Goal: Information Seeking & Learning: Learn about a topic

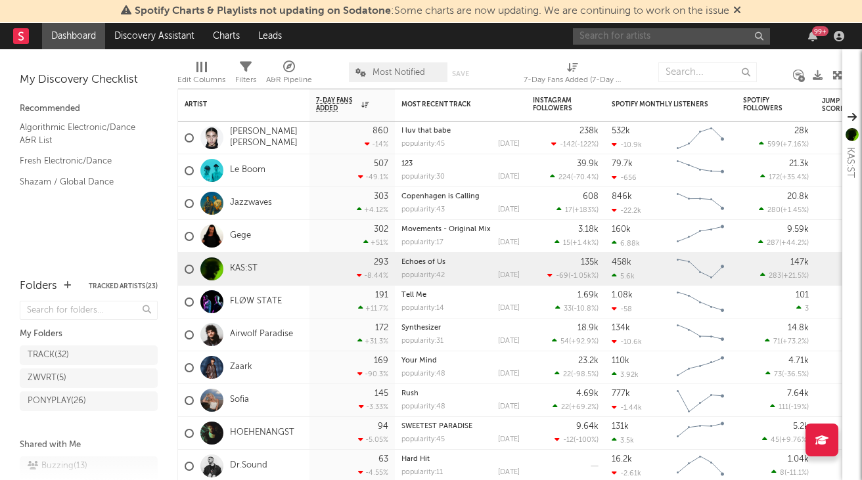
click at [643, 37] on input "text" at bounding box center [671, 36] width 197 height 16
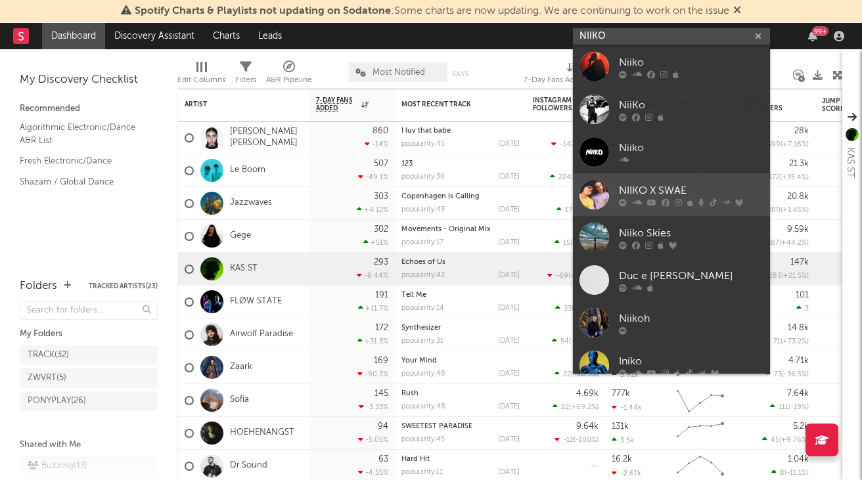
type input "NIIKO"
click at [680, 187] on div "NIIKO X SWAE" at bounding box center [691, 191] width 144 height 16
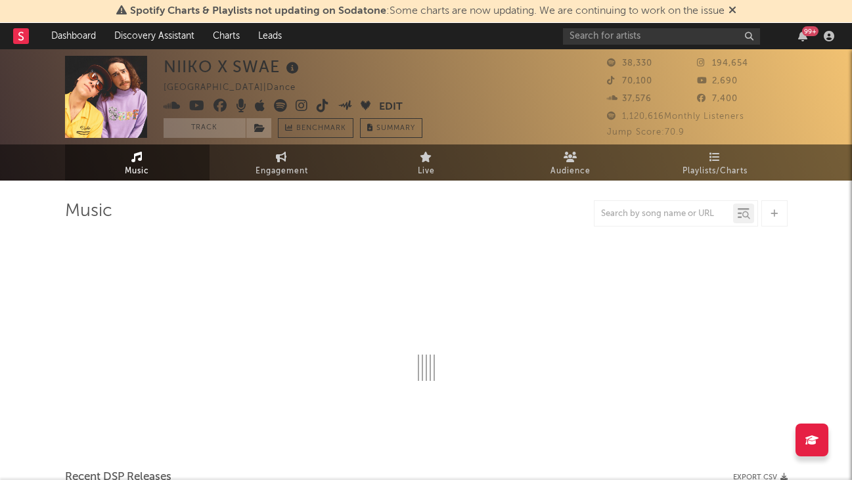
select select "6m"
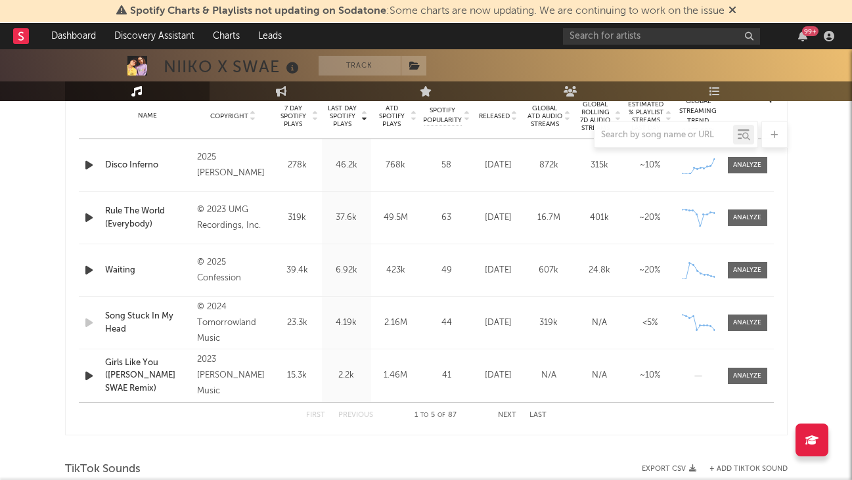
scroll to position [541, 0]
click at [417, 67] on icon at bounding box center [414, 65] width 11 height 9
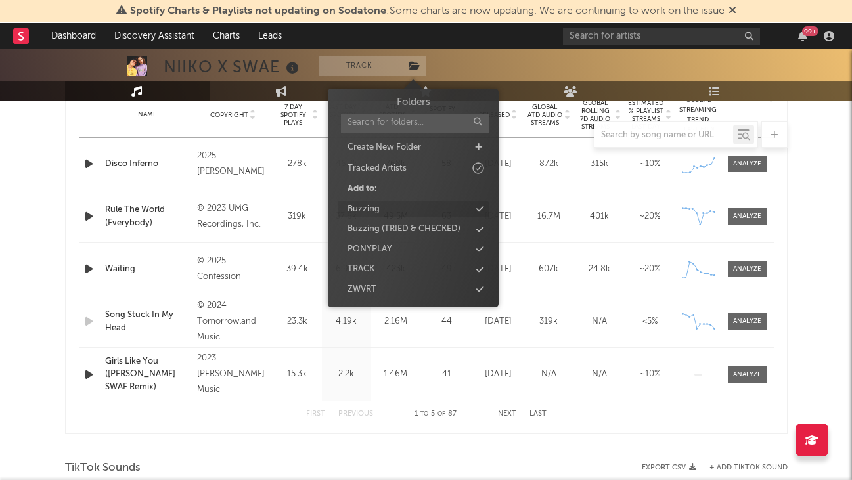
click at [403, 207] on div "Buzzing" at bounding box center [413, 209] width 151 height 17
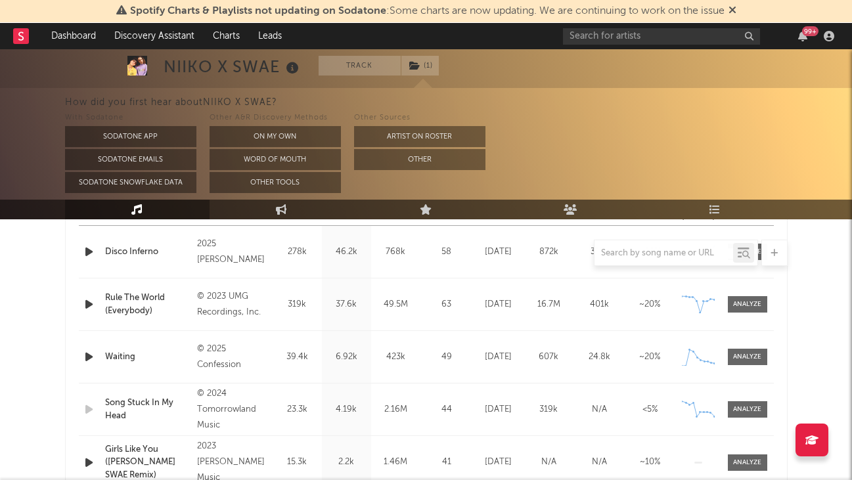
scroll to position [550, 0]
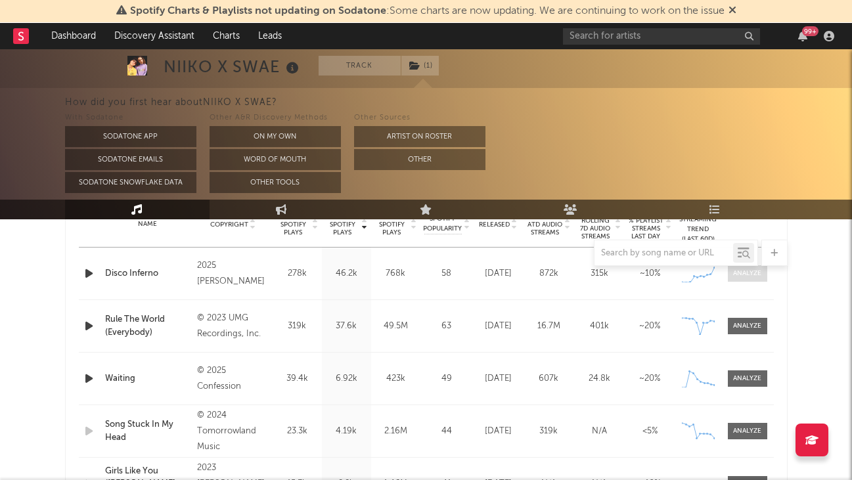
click at [743, 276] on div at bounding box center [747, 274] width 28 height 10
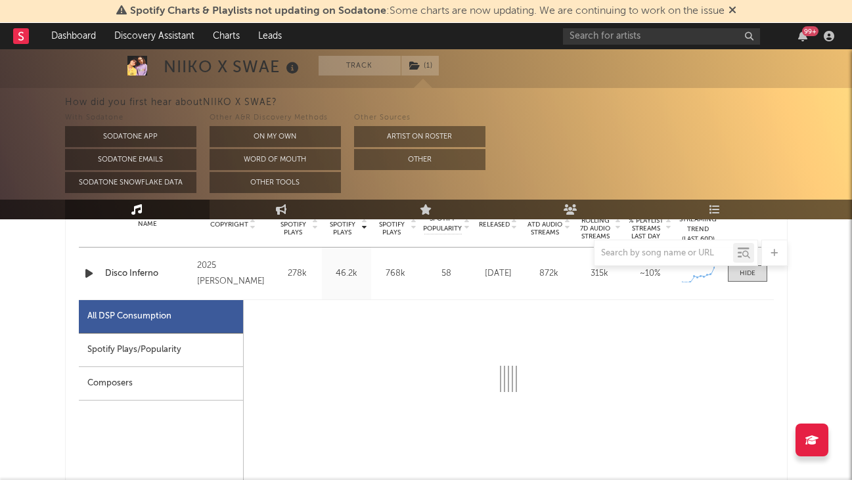
click at [158, 346] on div "Spotify Plays/Popularity" at bounding box center [161, 350] width 164 height 33
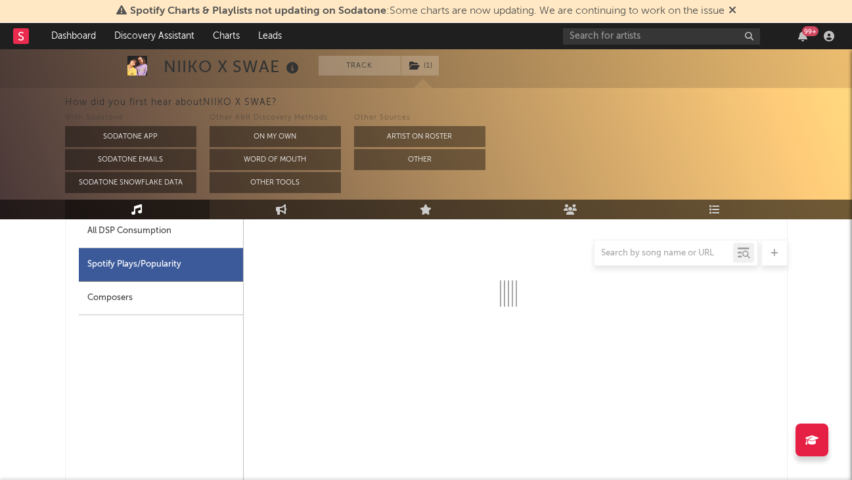
select select "1w"
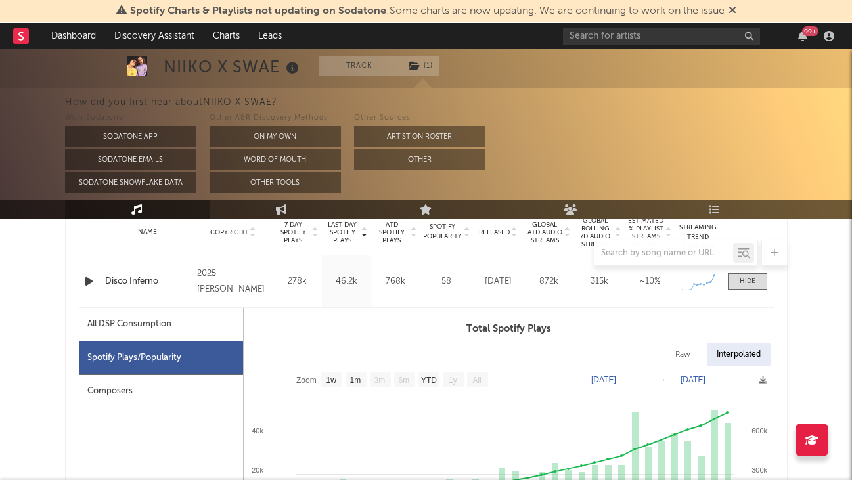
scroll to position [537, 0]
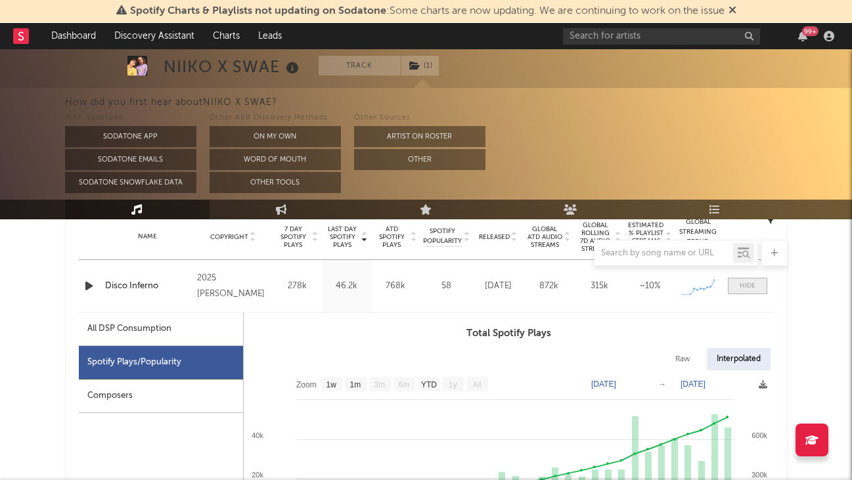
click at [751, 291] on span at bounding box center [747, 286] width 39 height 16
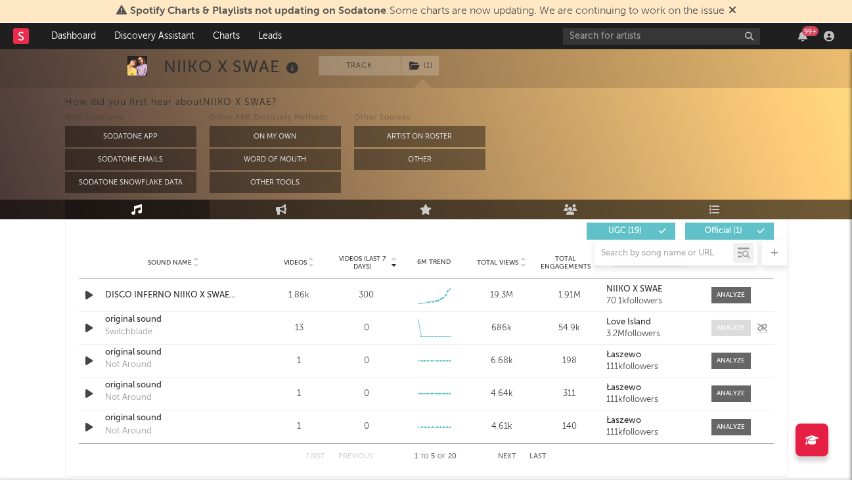
scroll to position [932, 0]
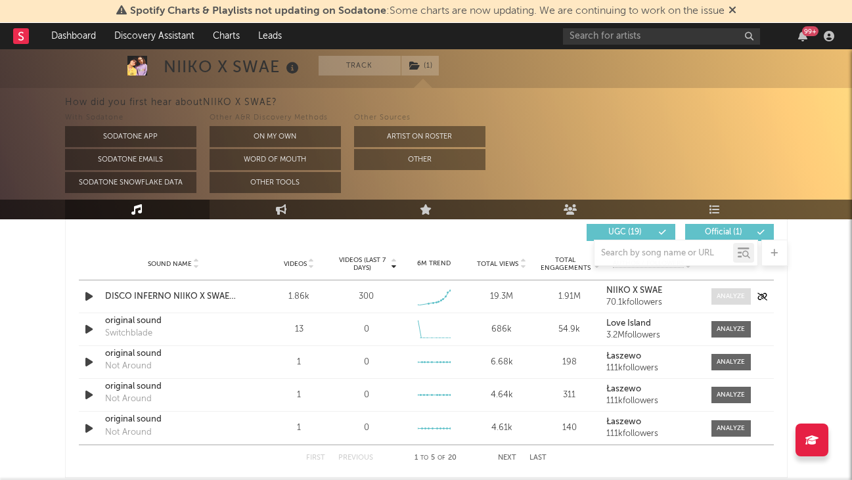
click at [733, 289] on span at bounding box center [730, 296] width 39 height 16
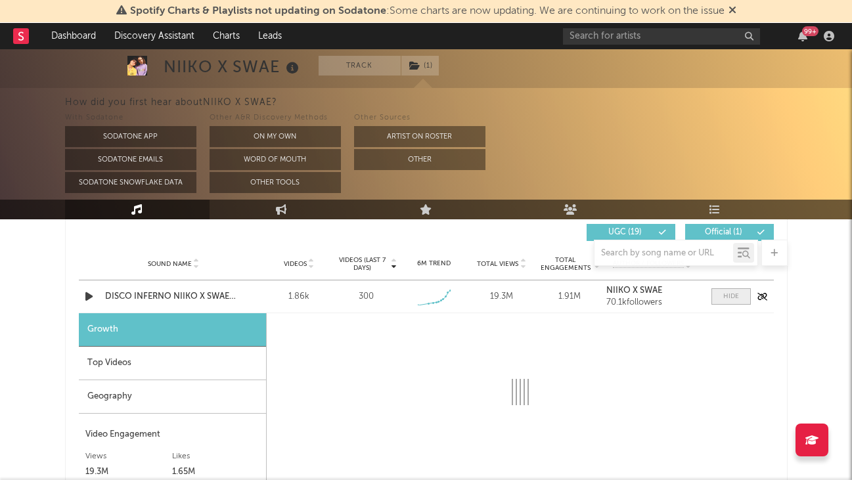
select select "1w"
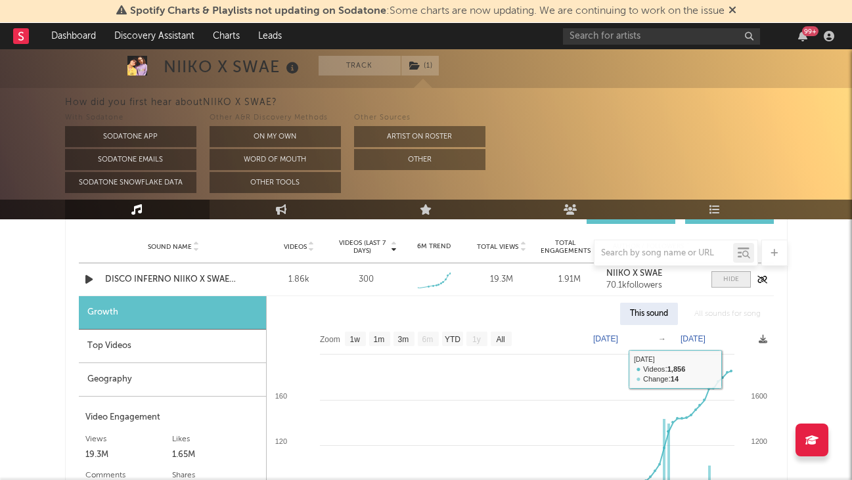
click at [740, 282] on span at bounding box center [730, 279] width 39 height 16
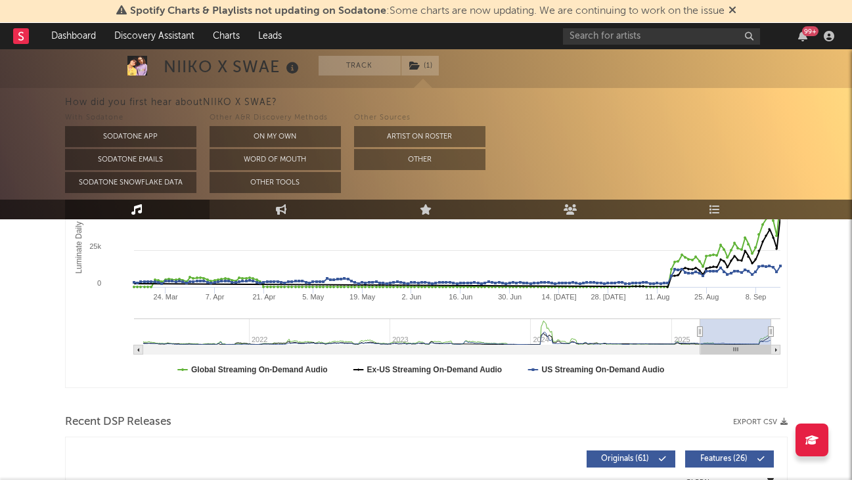
scroll to position [0, 0]
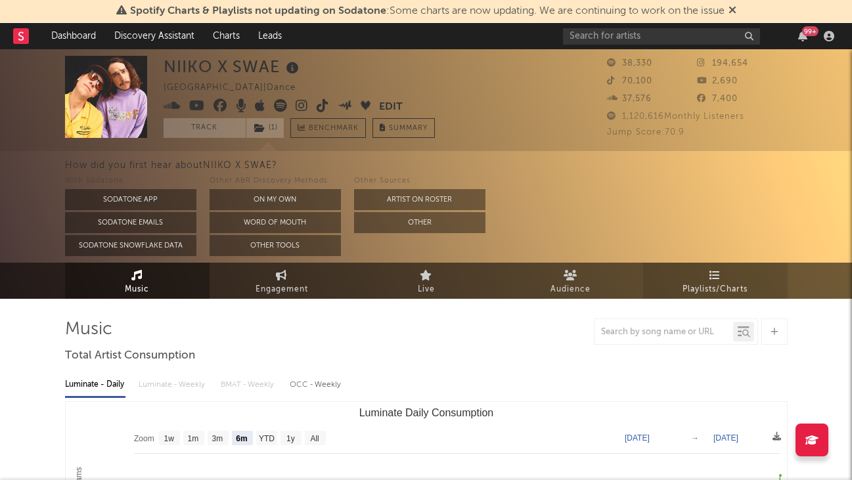
click at [699, 285] on span "Playlists/Charts" at bounding box center [714, 290] width 65 height 16
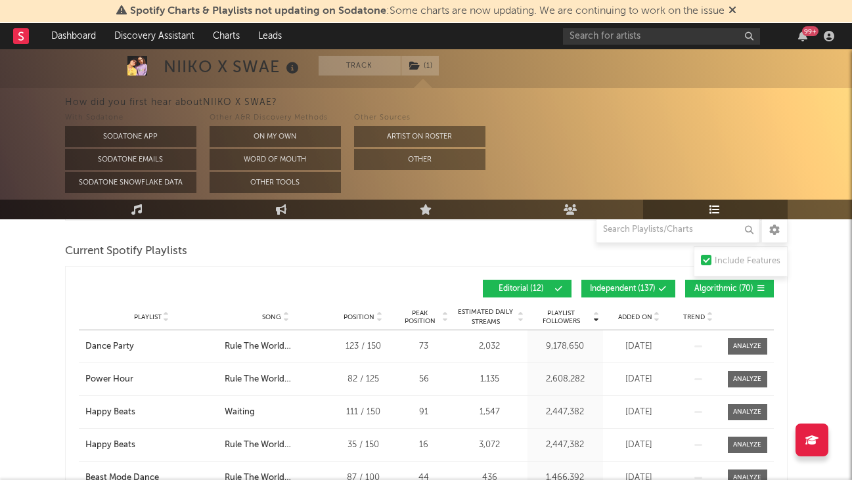
scroll to position [318, 0]
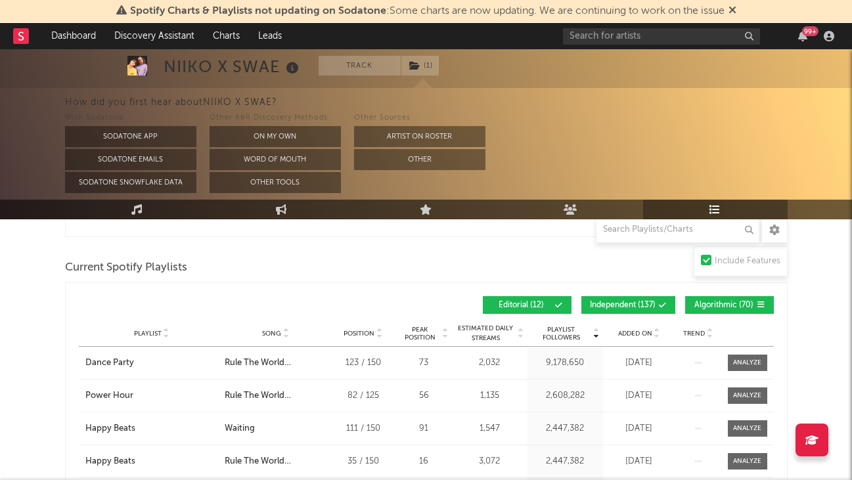
click at [278, 333] on span "Song" at bounding box center [271, 334] width 19 height 8
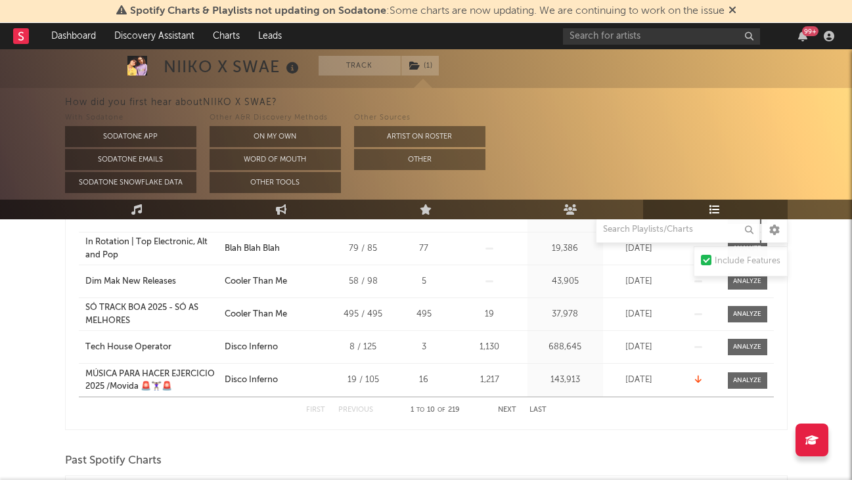
scroll to position [594, 0]
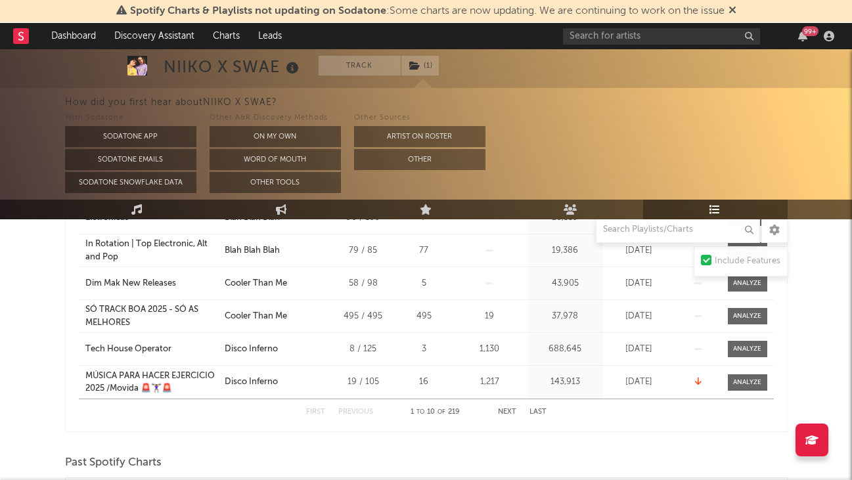
click at [508, 408] on div "First Previous 1 to 10 of 219 Next Last" at bounding box center [426, 412] width 240 height 26
click at [507, 411] on button "Next" at bounding box center [507, 412] width 18 height 7
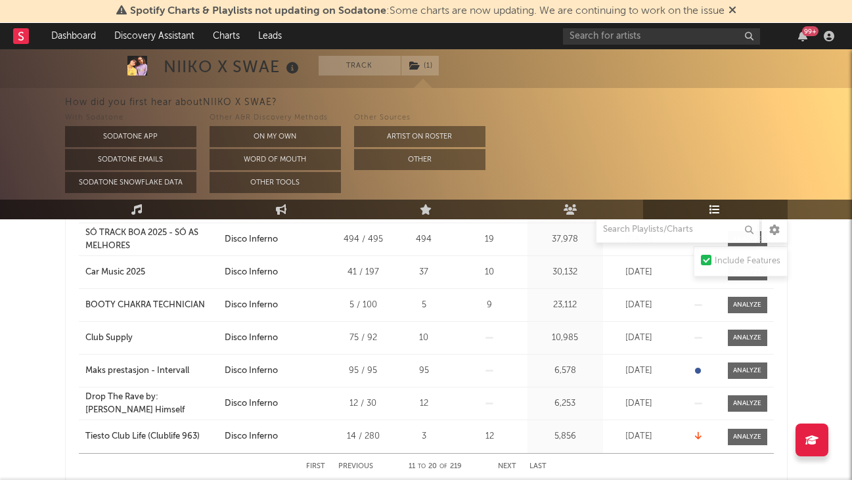
scroll to position [535, 0]
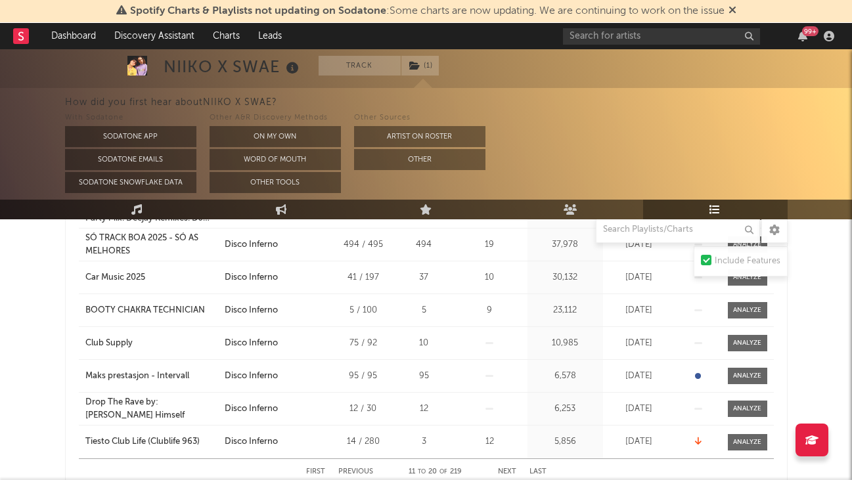
click at [19, 39] on icon at bounding box center [20, 36] width 5 height 9
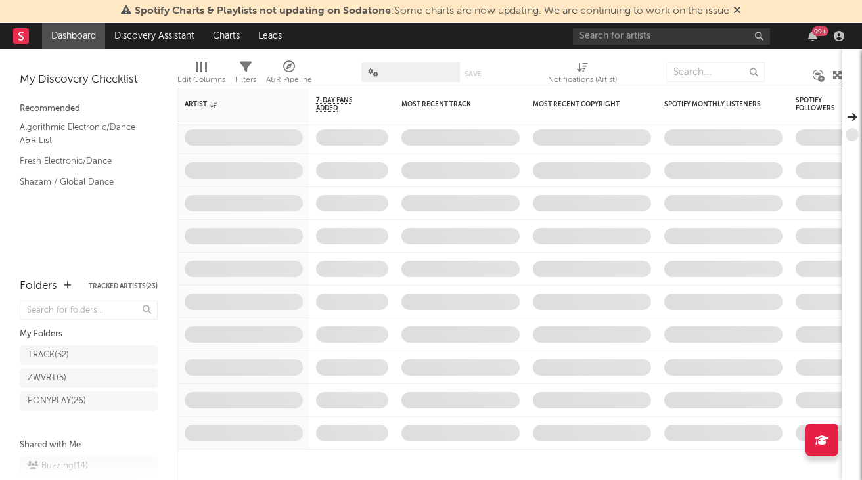
scroll to position [51, 0]
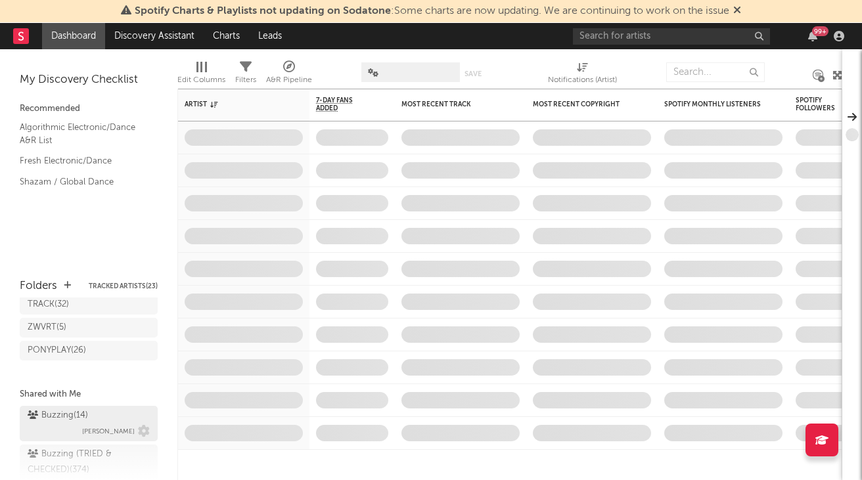
click at [87, 420] on div "Buzzing ( 14 )" at bounding box center [58, 416] width 60 height 16
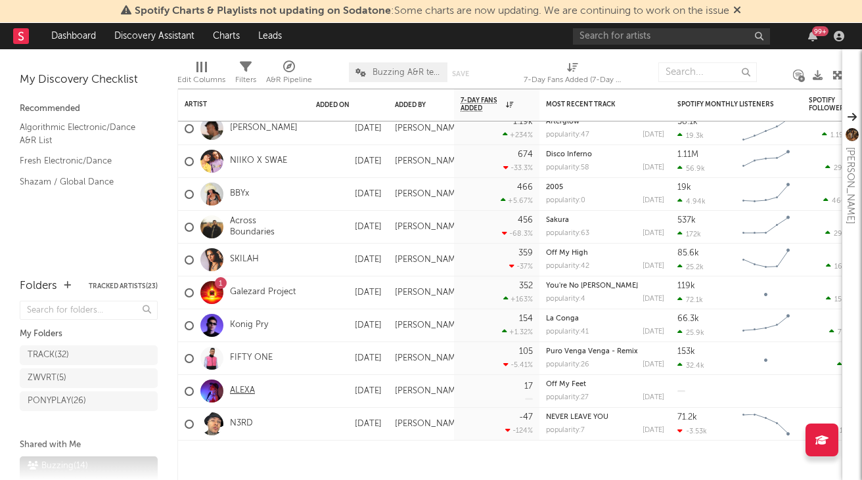
click at [242, 391] on link "ALEXA" at bounding box center [242, 391] width 25 height 11
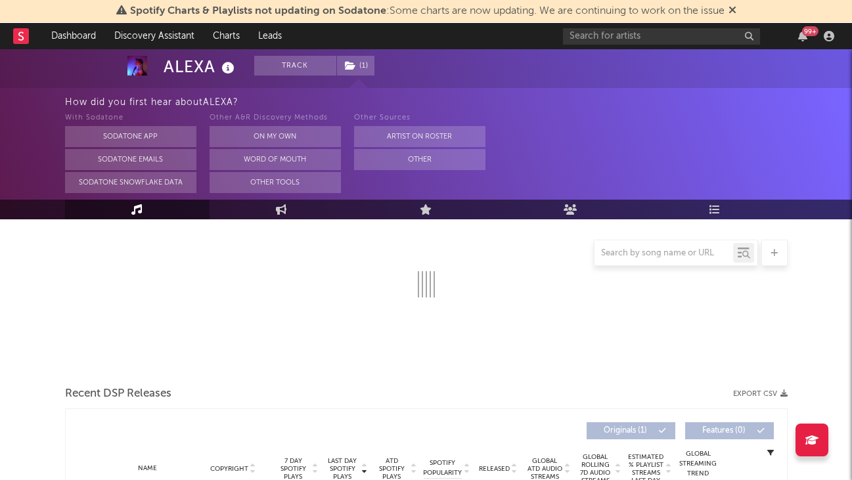
select select "1w"
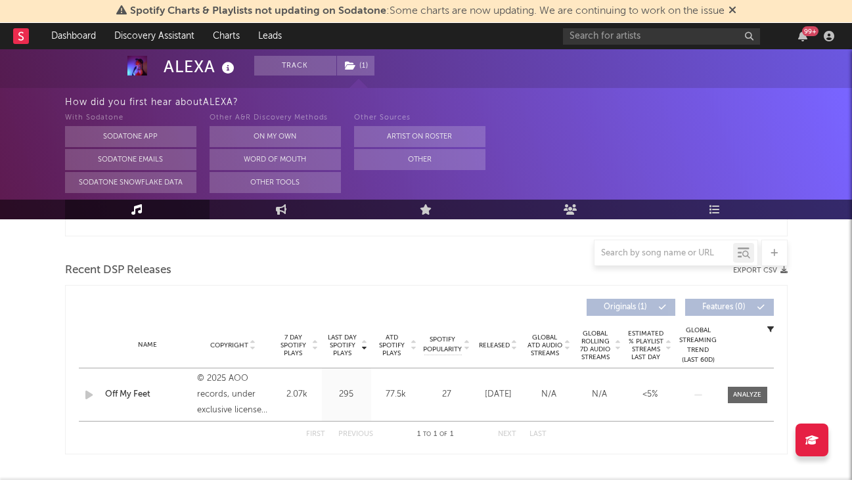
scroll to position [430, 0]
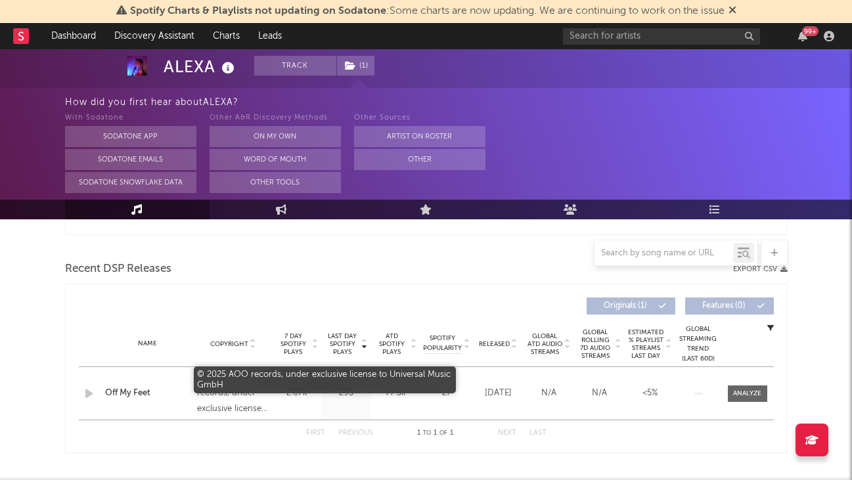
click at [242, 391] on div "© 2025 AOO records, under exclusive license to Universal Music GmbH" at bounding box center [233, 393] width 72 height 47
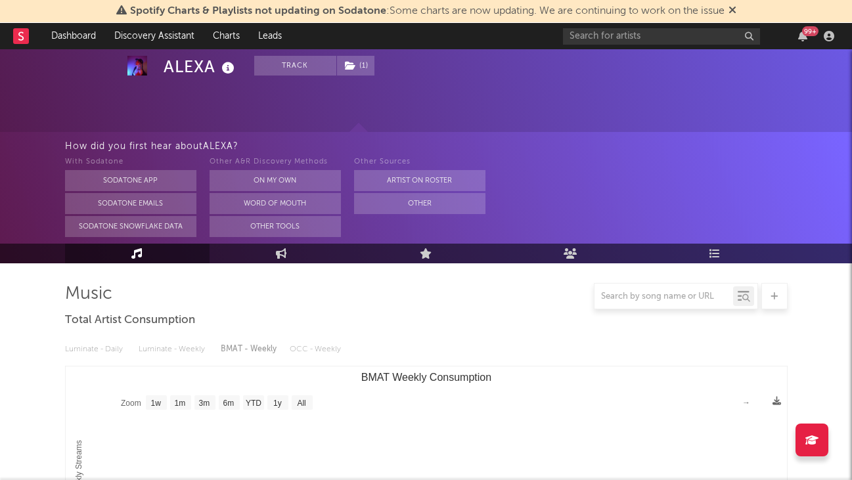
scroll to position [0, 0]
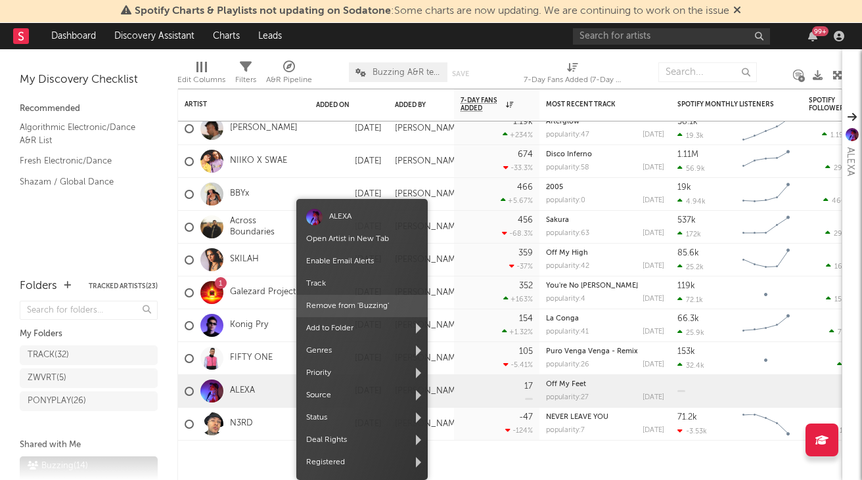
click at [377, 307] on span "Remove from ' Buzzing '" at bounding box center [361, 306] width 131 height 22
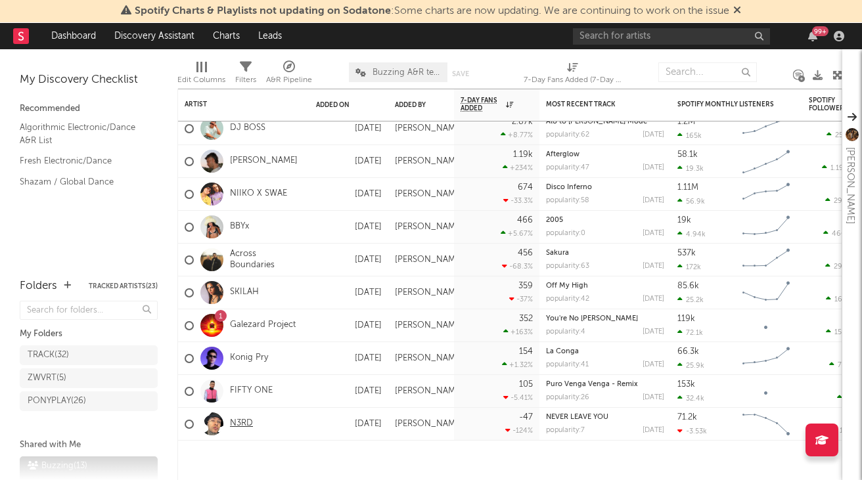
click at [247, 420] on link "N3RD" at bounding box center [241, 423] width 23 height 11
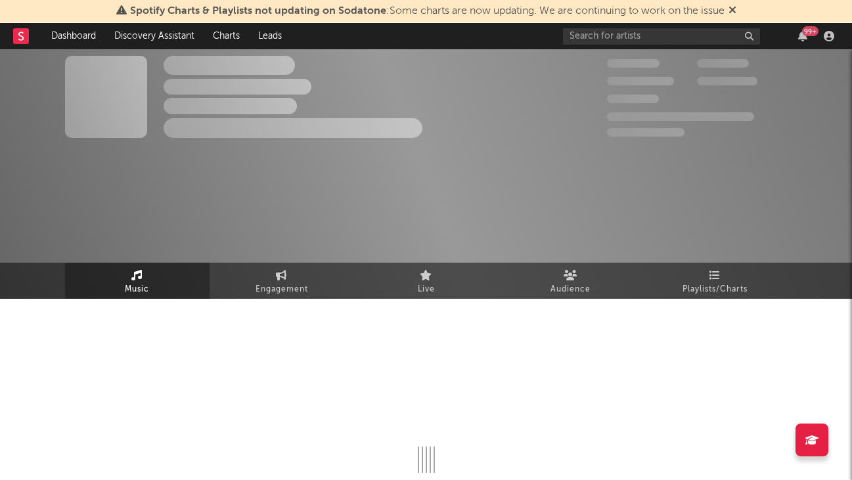
select select "6m"
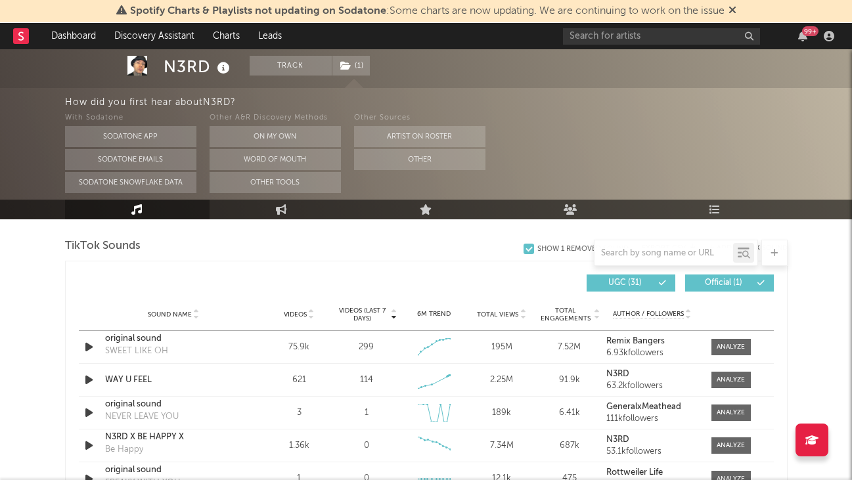
scroll to position [882, 0]
click at [727, 344] on div at bounding box center [731, 347] width 28 height 10
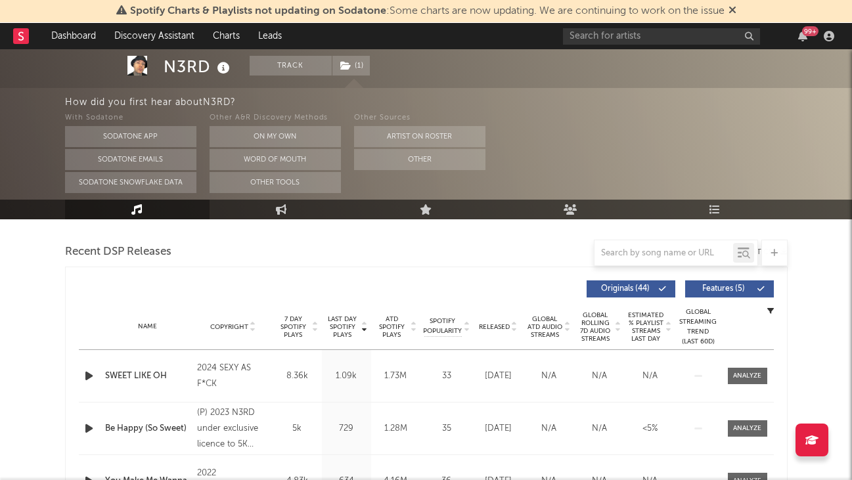
scroll to position [500, 0]
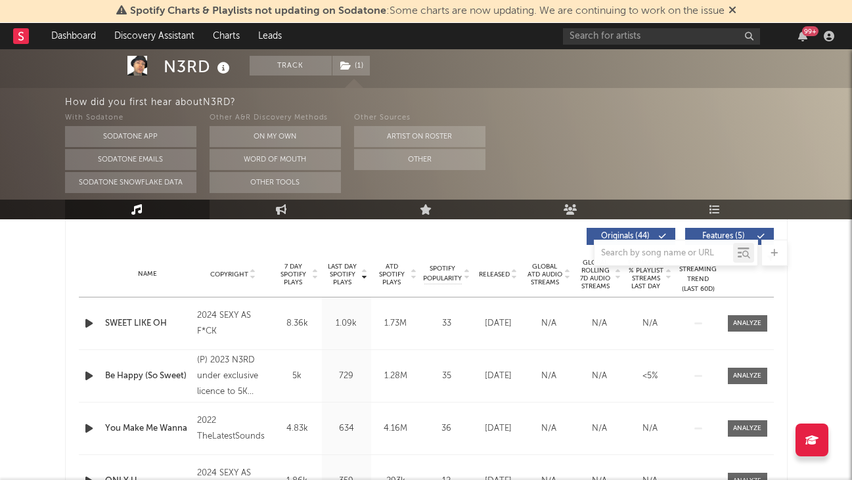
select select "6m"
click at [732, 321] on span at bounding box center [747, 323] width 39 height 16
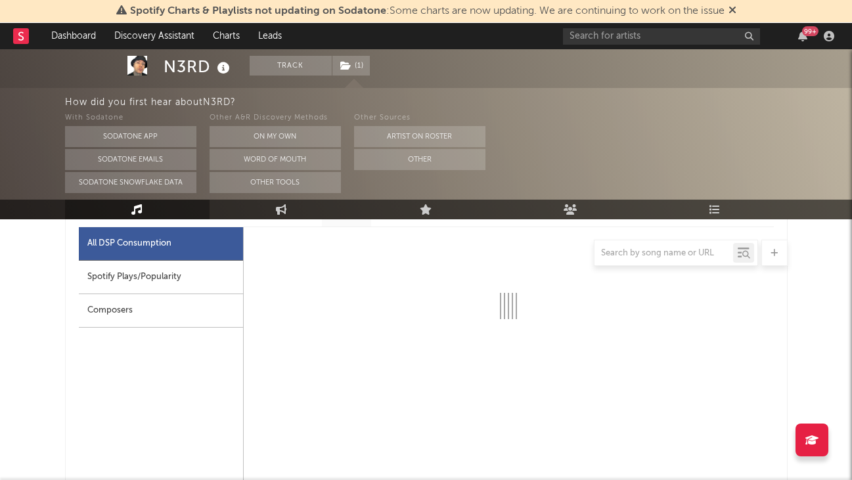
select select "6m"
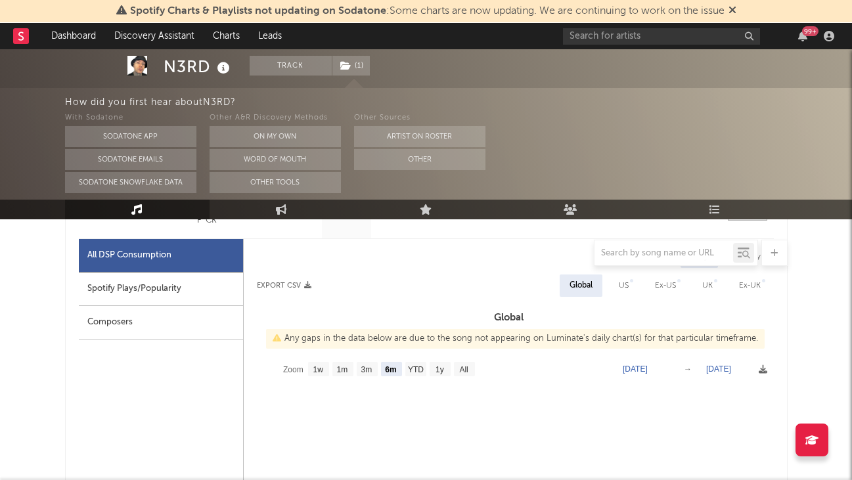
scroll to position [586, 0]
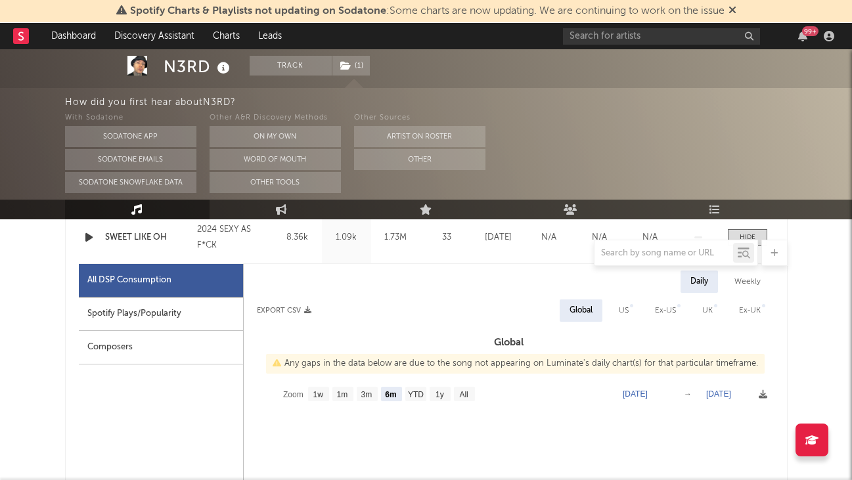
click at [166, 313] on div "Spotify Plays/Popularity" at bounding box center [161, 314] width 164 height 33
select select "6m"
select select "1w"
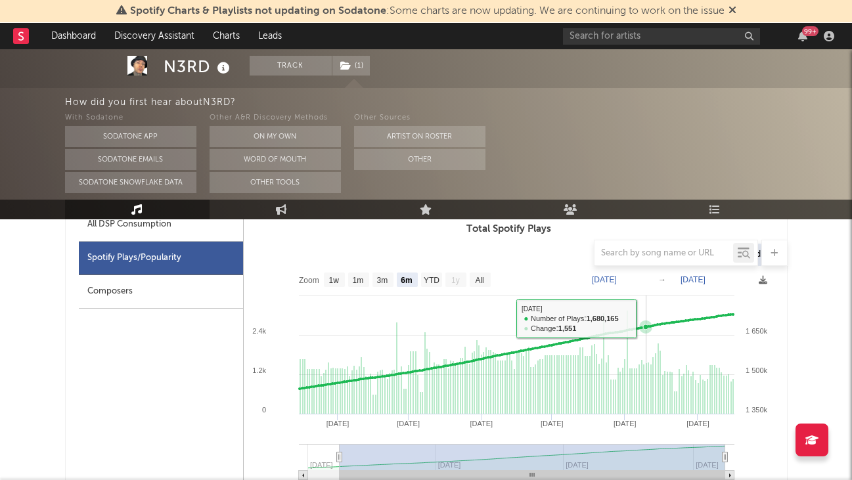
scroll to position [640, 0]
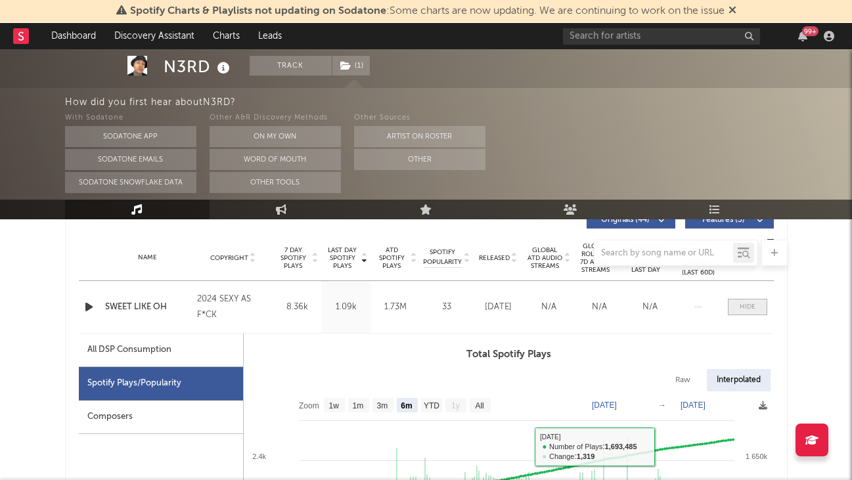
click at [757, 306] on span at bounding box center [747, 307] width 39 height 16
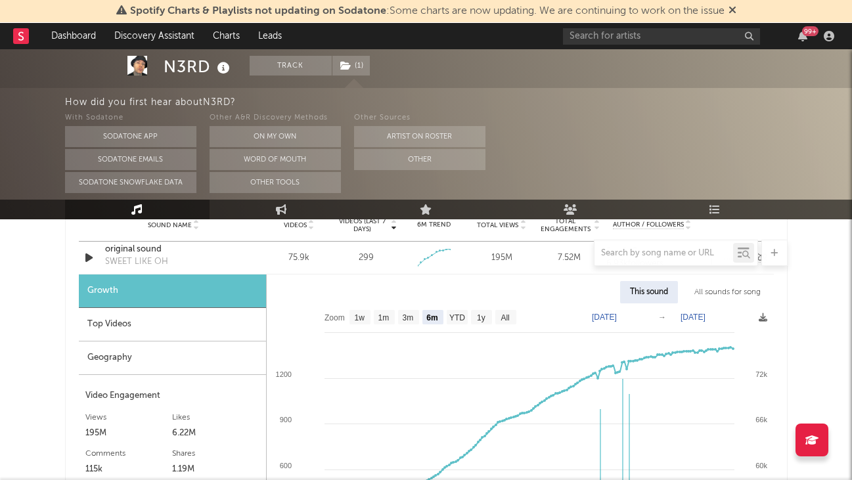
scroll to position [844, 0]
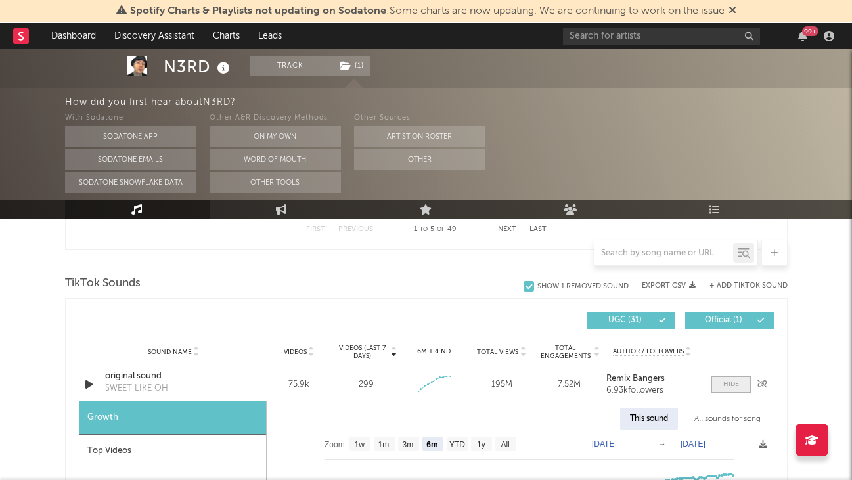
click at [728, 385] on div at bounding box center [731, 385] width 16 height 10
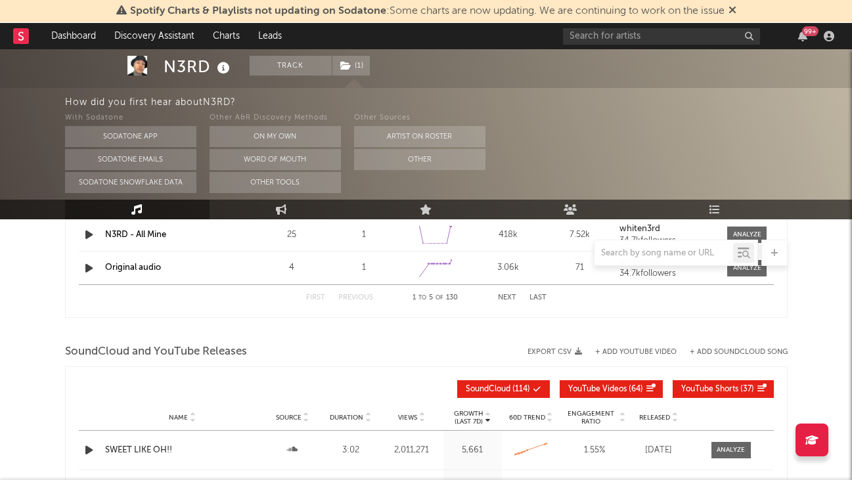
click at [345, 391] on div at bounding box center [252, 389] width 347 height 18
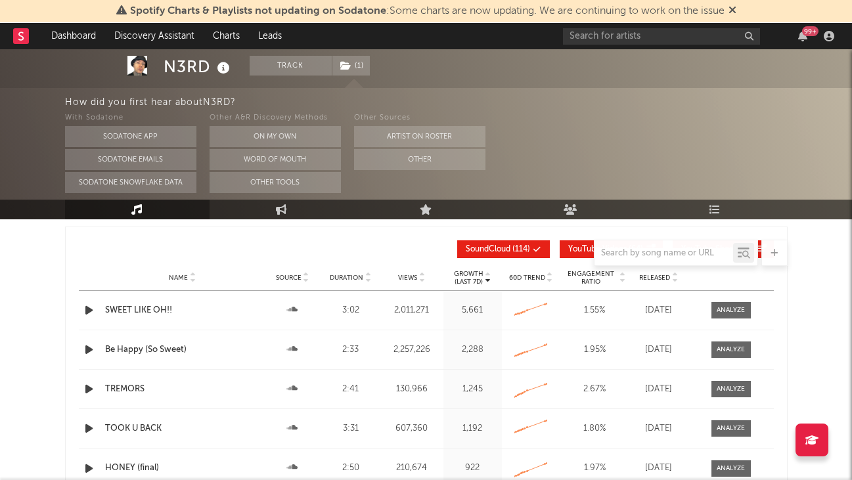
scroll to position [1554, 0]
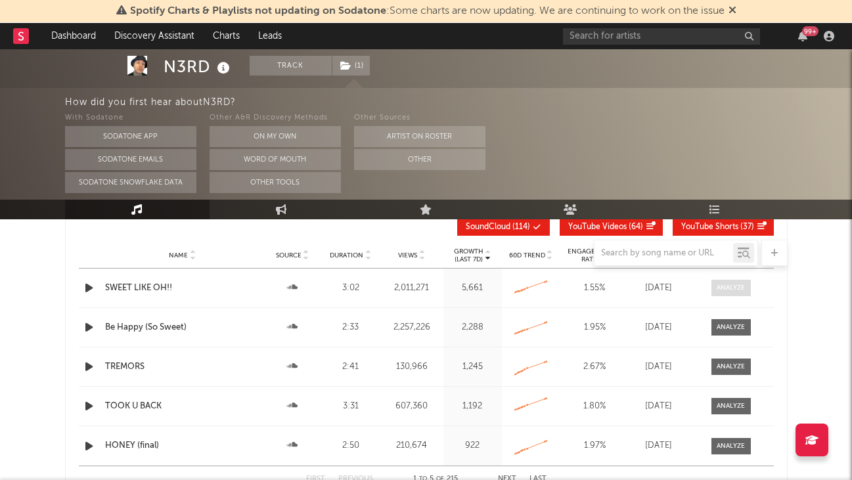
click at [735, 280] on span at bounding box center [730, 288] width 39 height 16
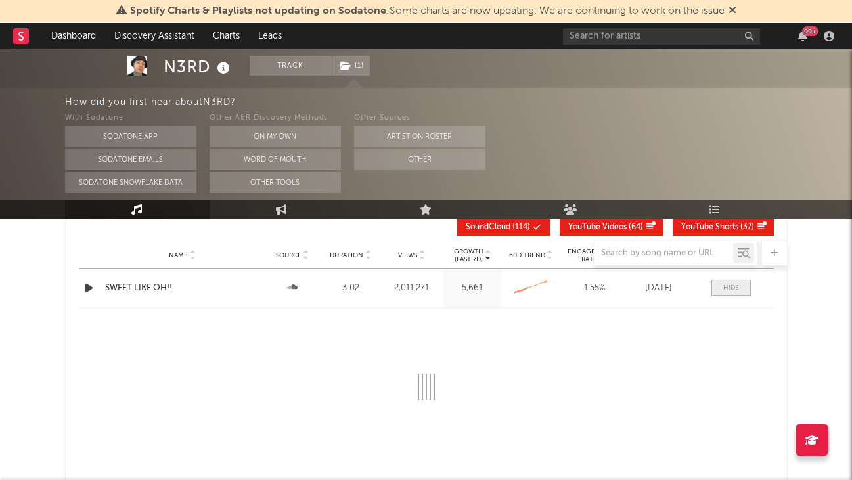
select select "6m"
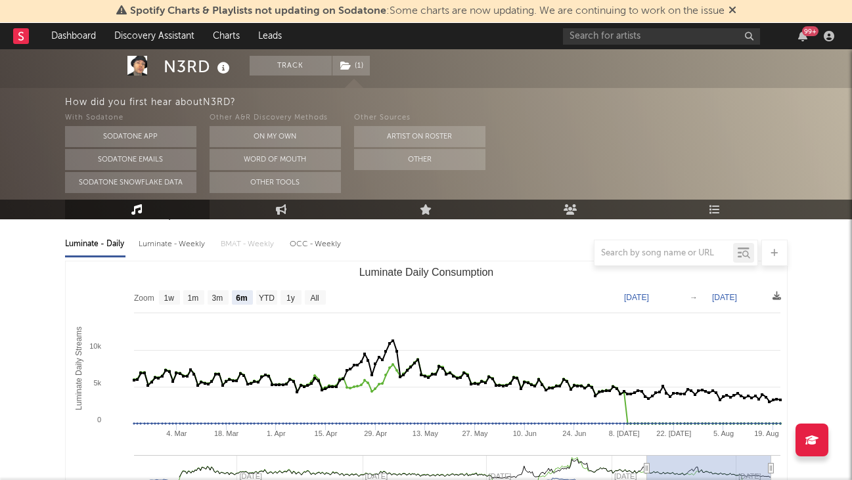
scroll to position [0, 0]
